Goal: Navigation & Orientation: Go to known website

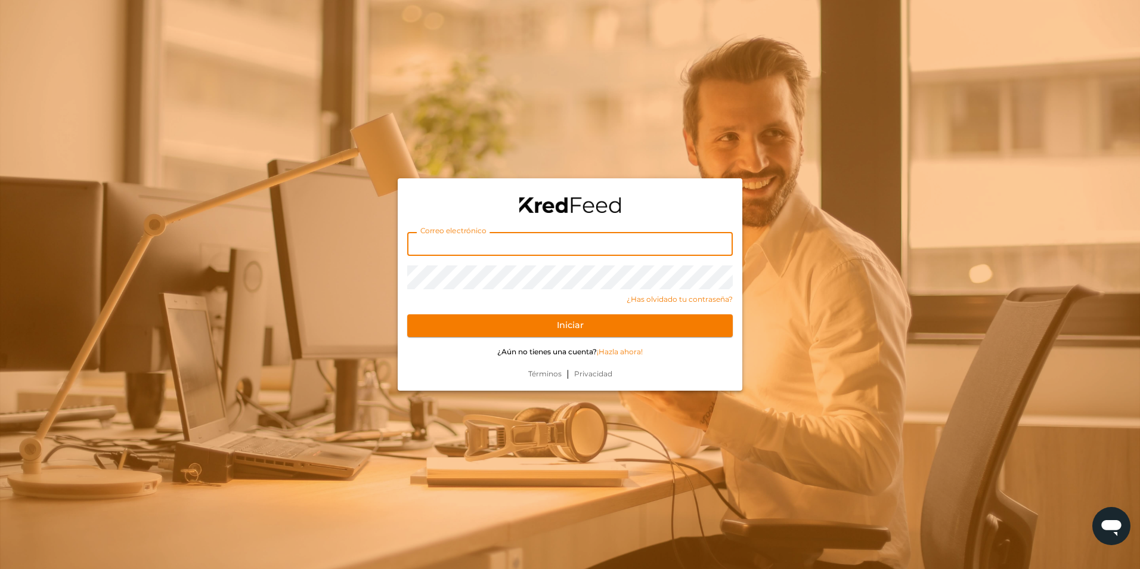
click at [531, 240] on input "text" at bounding box center [569, 244] width 325 height 24
type input "dieter@voss.com.mx"
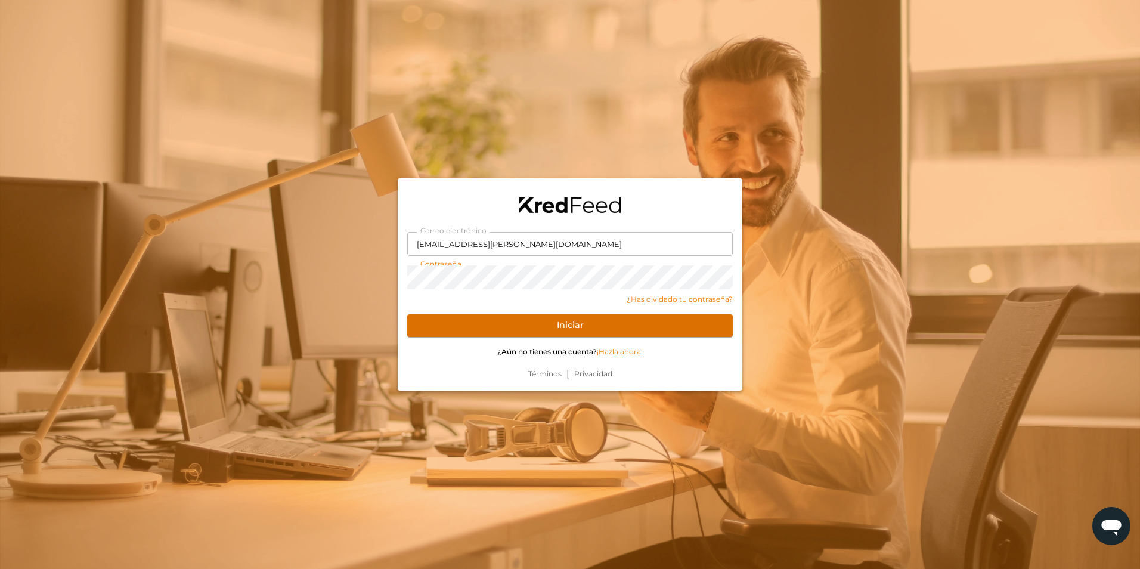
click at [622, 327] on button "Iniciar" at bounding box center [569, 325] width 325 height 23
